Goal: Use online tool/utility: Utilize a website feature to perform a specific function

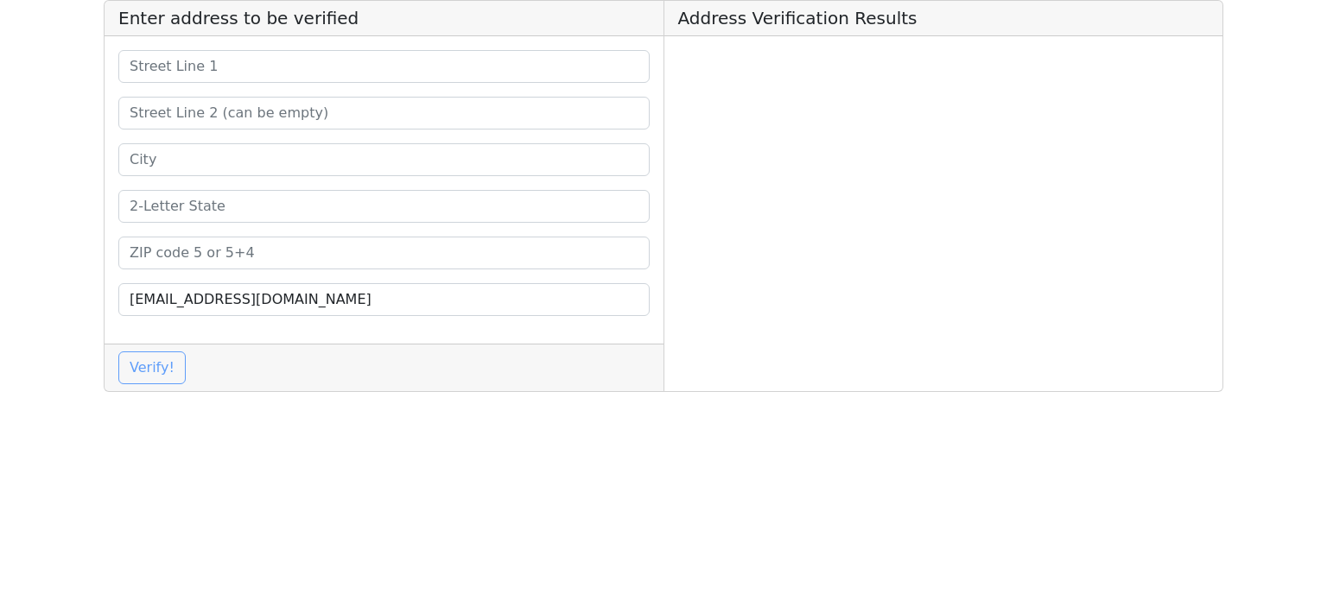
drag, startPoint x: 239, startPoint y: 82, endPoint x: 236, endPoint y: 60, distance: 22.7
click at [238, 82] on div "[EMAIL_ADDRESS][DOMAIN_NAME]" at bounding box center [384, 190] width 559 height 308
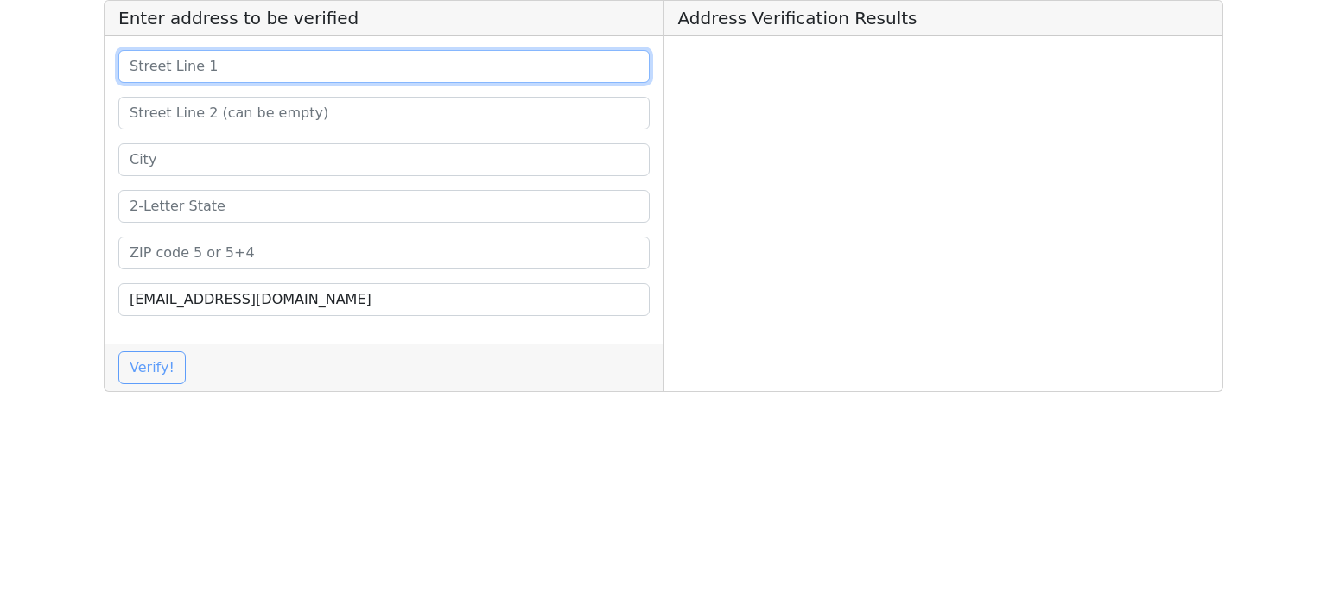
click at [236, 60] on input at bounding box center [383, 66] width 531 height 33
paste input "[PERSON_NAME] Law Firm"
type input "[PERSON_NAME] Law Firm"
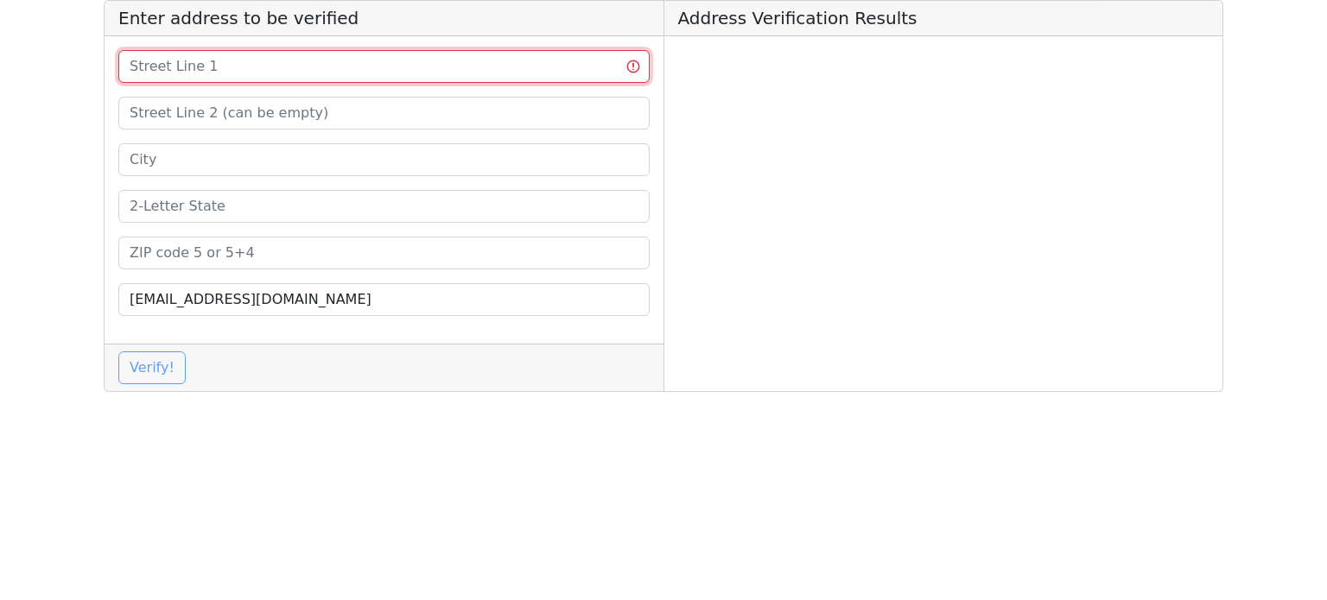
paste input "[PERSON_NAME] Law Firm"
type input "[PERSON_NAME] Law Firm"
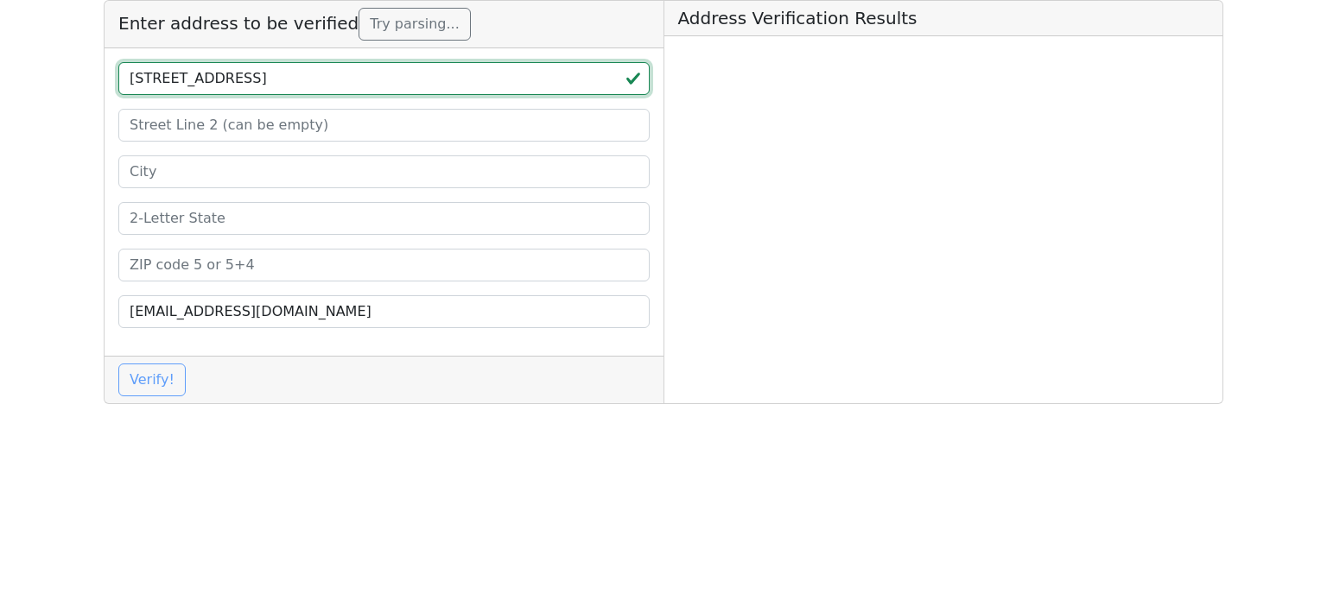
type input "[STREET_ADDRESS]"
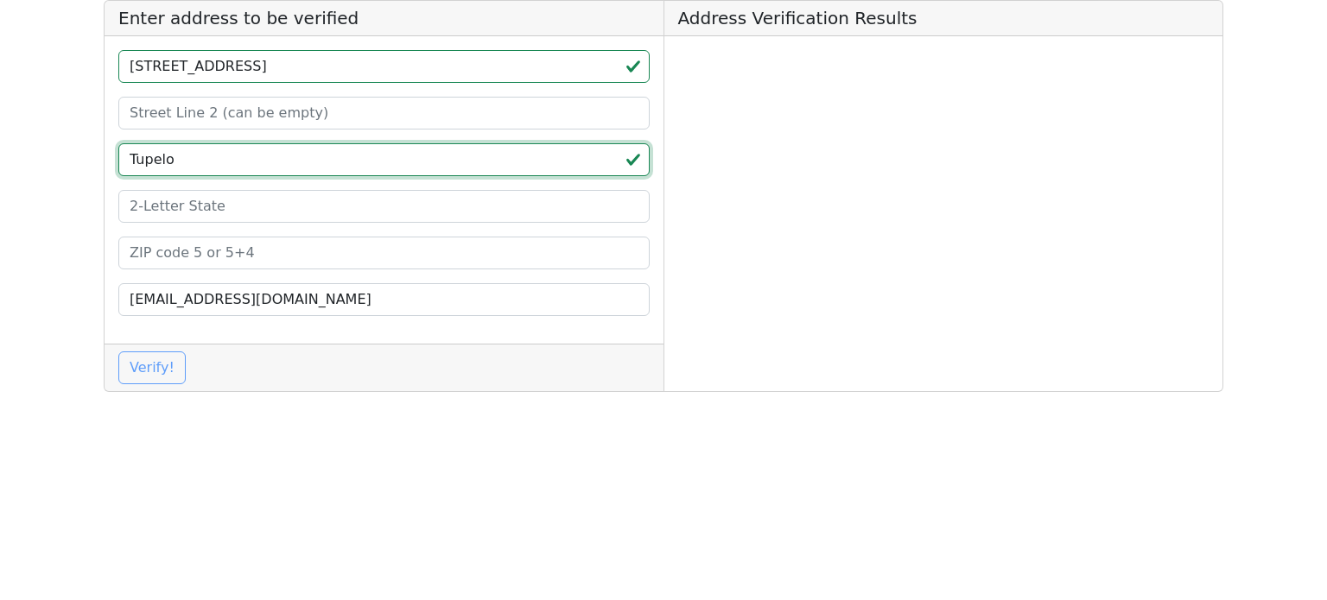
type input "Tupelo"
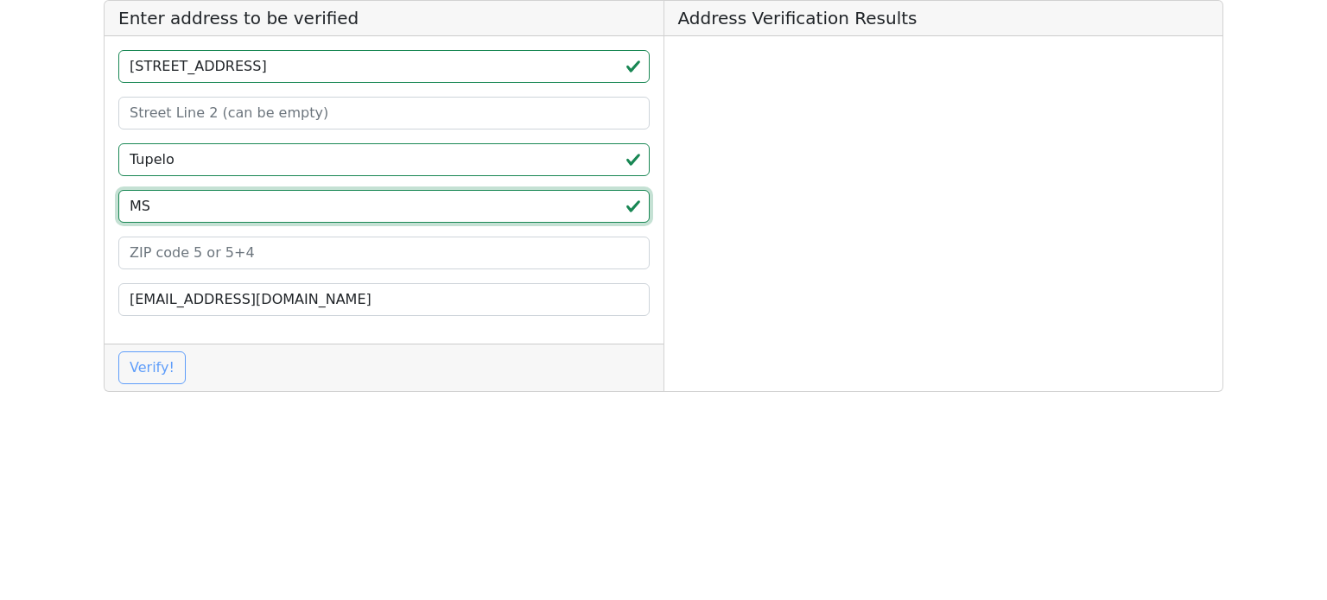
type input "MS"
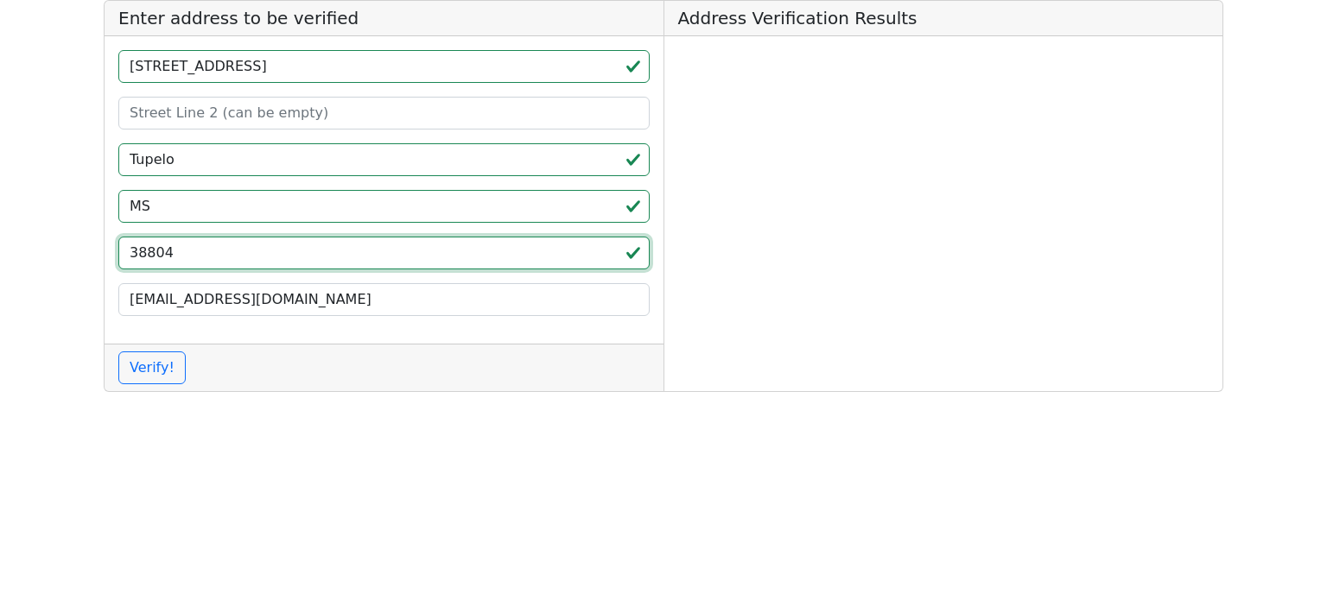
type input "38804"
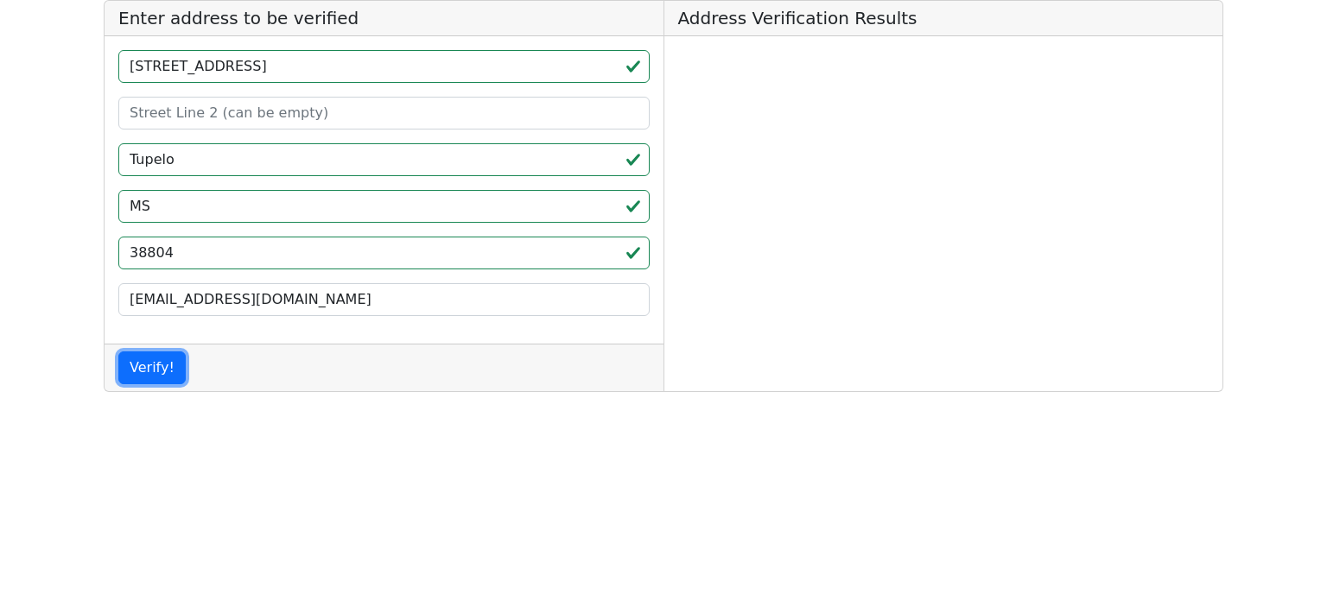
click at [134, 365] on button "Verify!" at bounding box center [151, 368] width 67 height 33
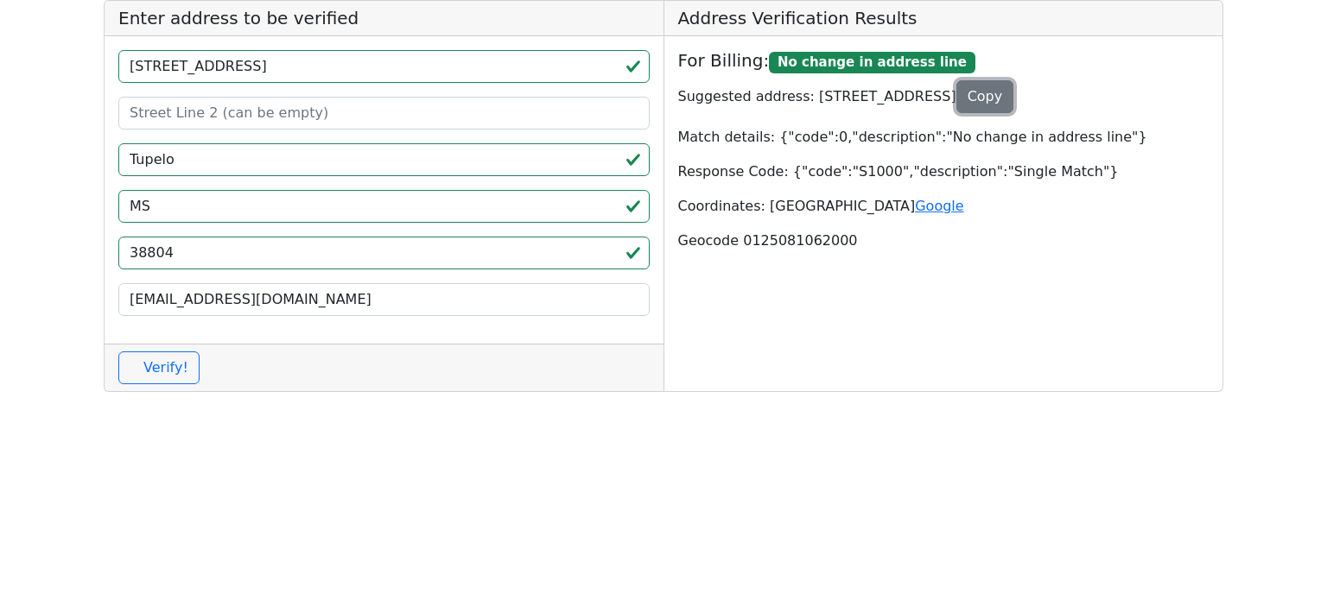
click at [1014, 98] on button "Copy" at bounding box center [985, 96] width 58 height 33
